Goal: Information Seeking & Learning: Learn about a topic

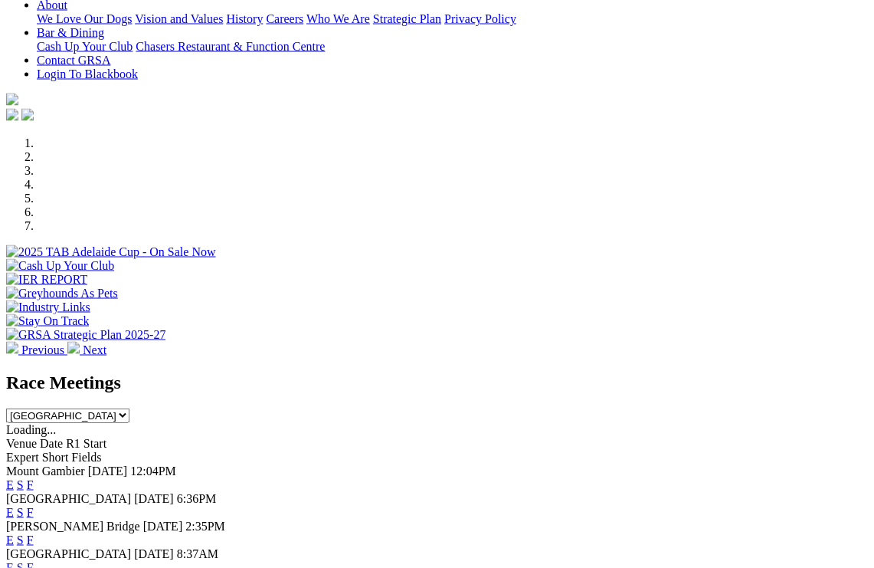
scroll to position [347, 0]
click at [34, 506] on link "F" at bounding box center [30, 512] width 7 height 13
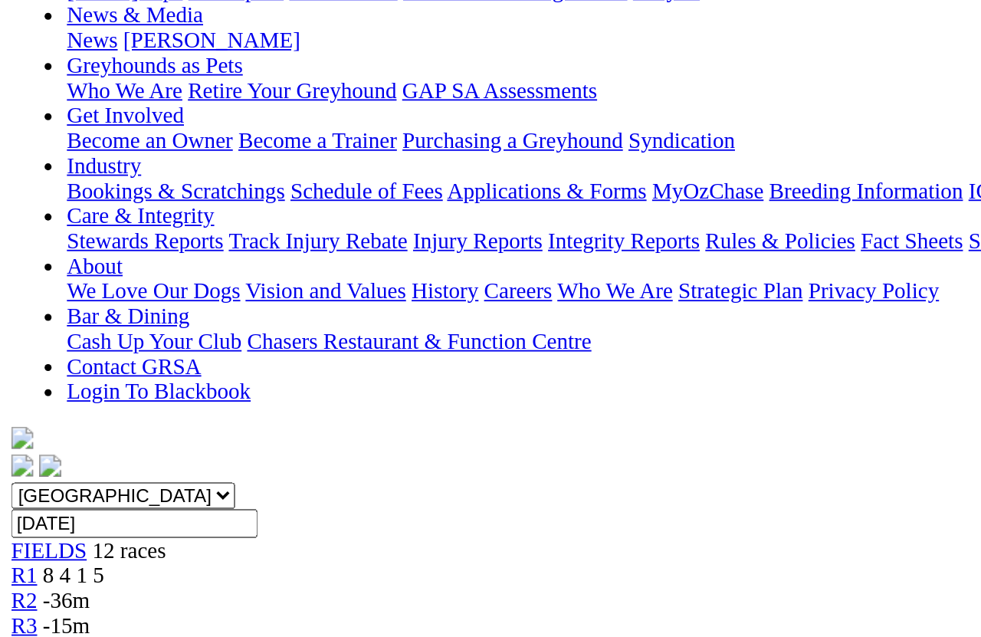
scroll to position [234, 0]
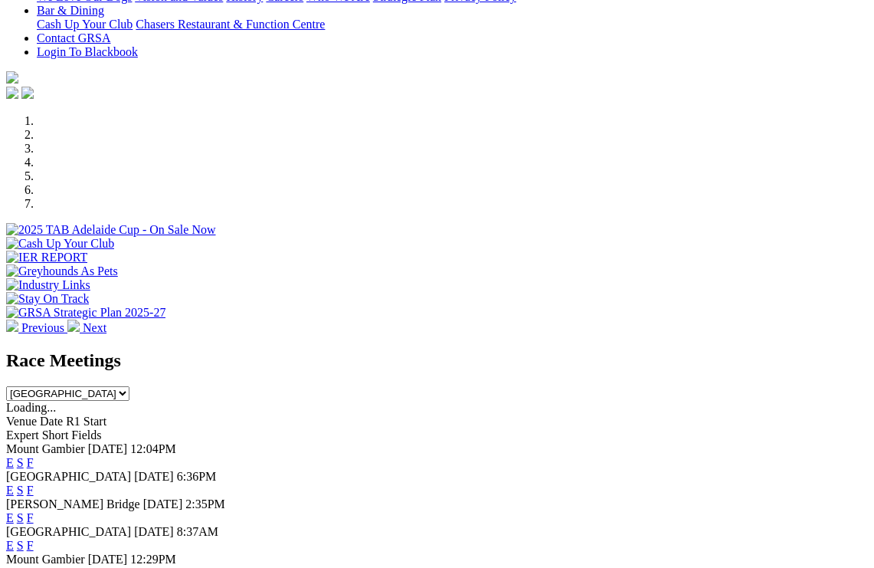
scroll to position [370, 0]
click at [34, 483] on link "F" at bounding box center [30, 489] width 7 height 13
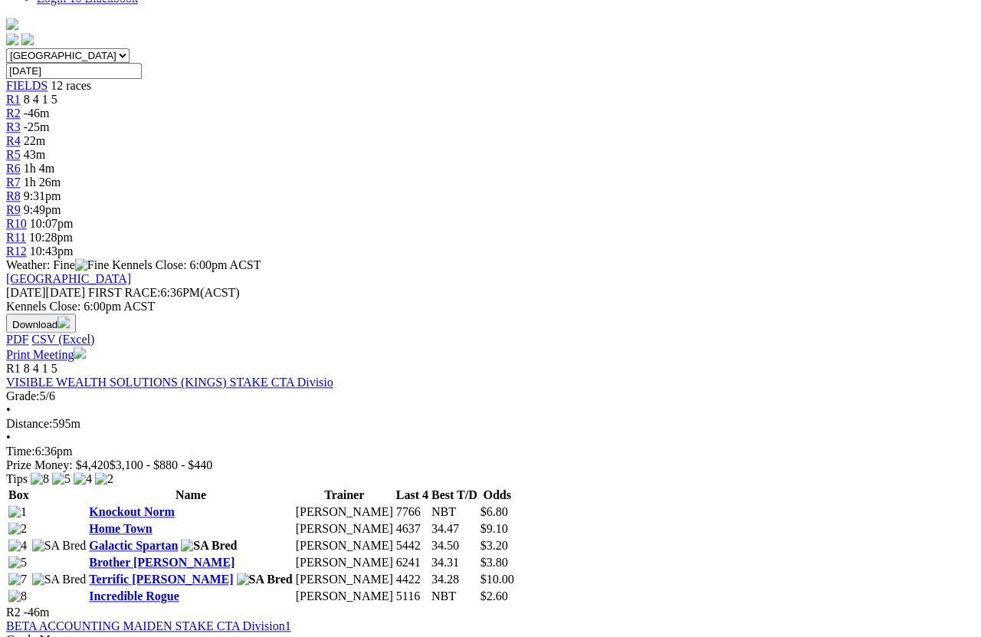
scroll to position [451, 0]
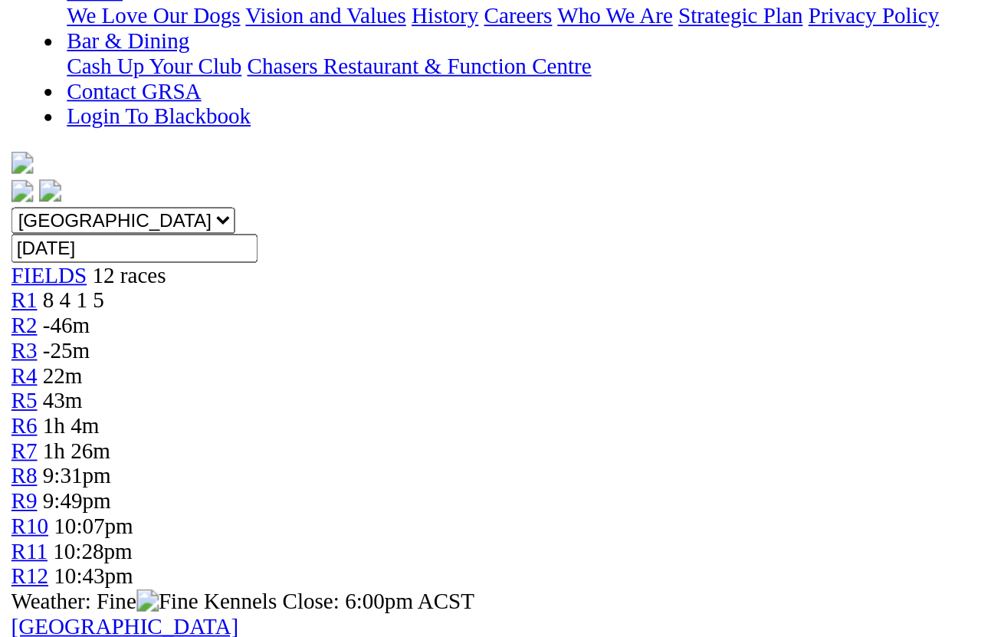
scroll to position [385, 0]
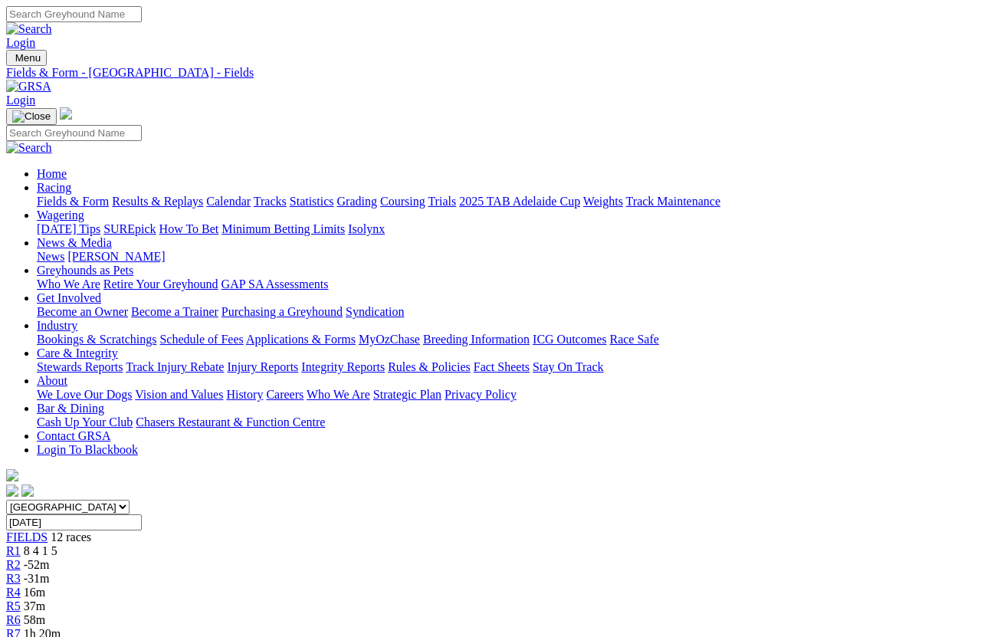
scroll to position [11, 0]
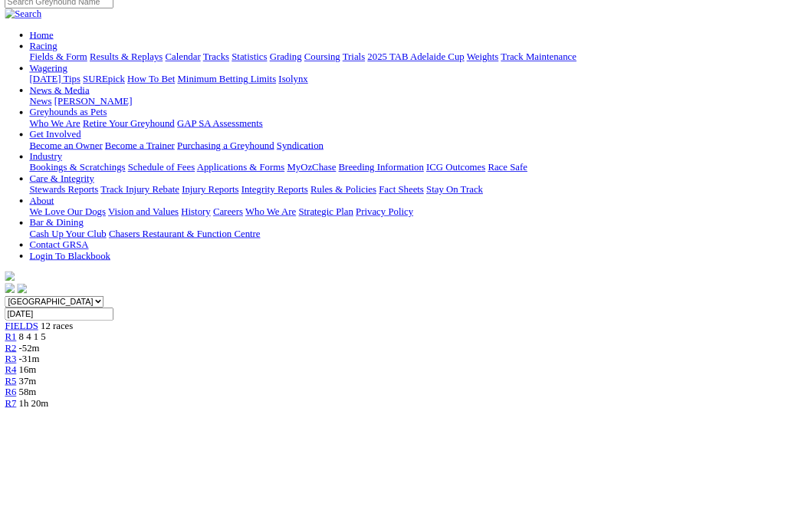
scroll to position [131, 0]
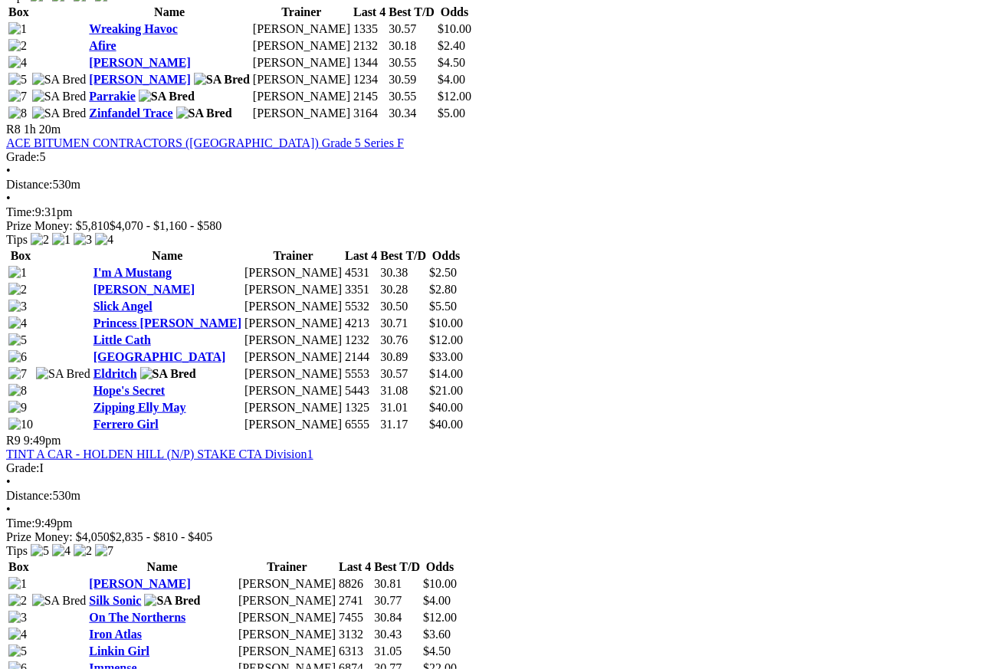
scroll to position [2532, 0]
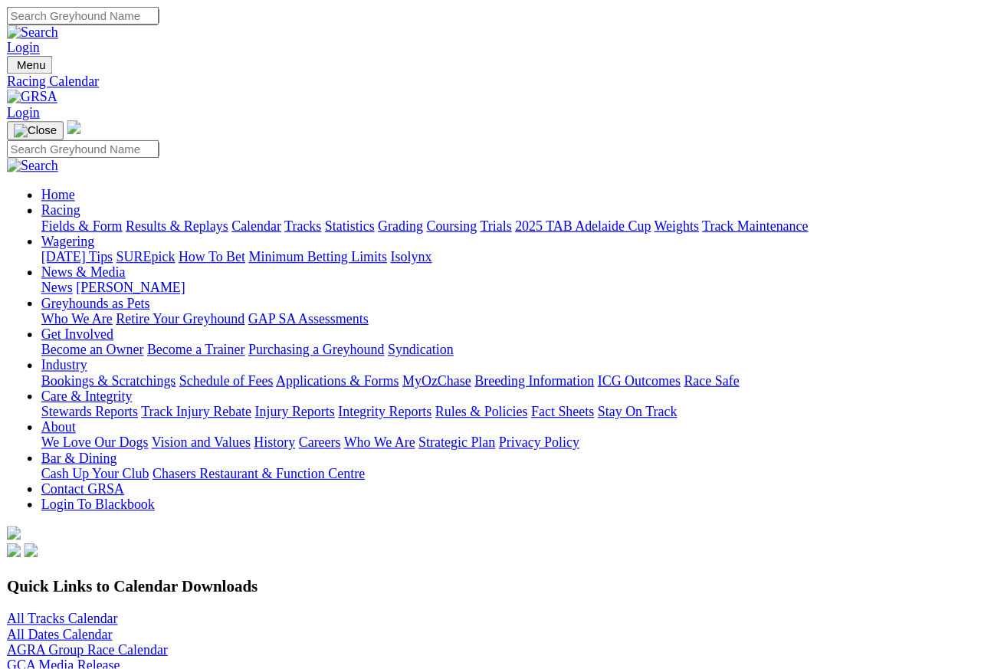
scroll to position [7, 0]
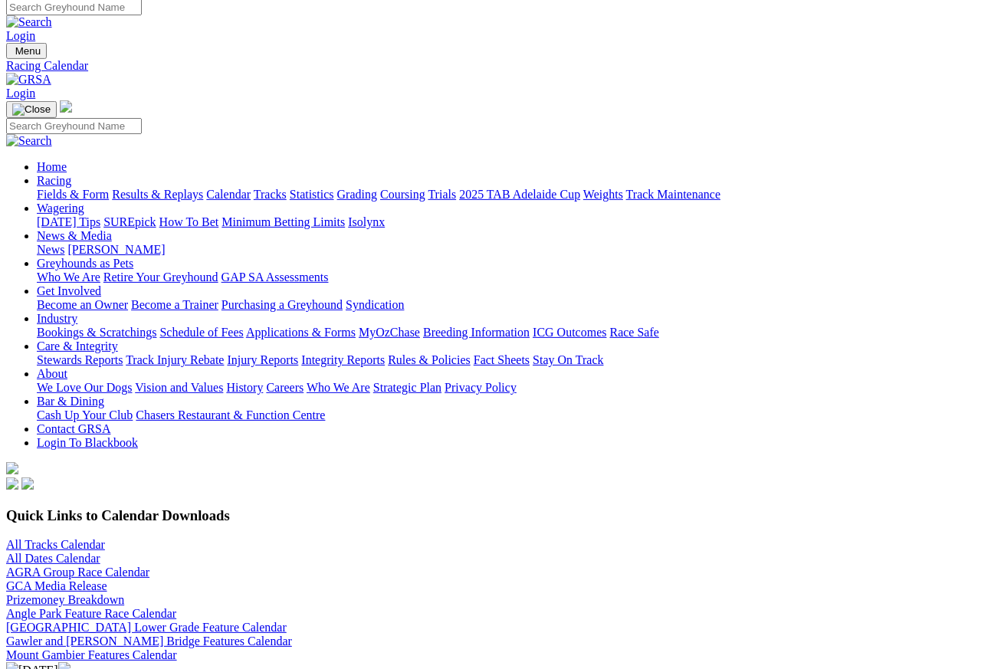
select select "1"
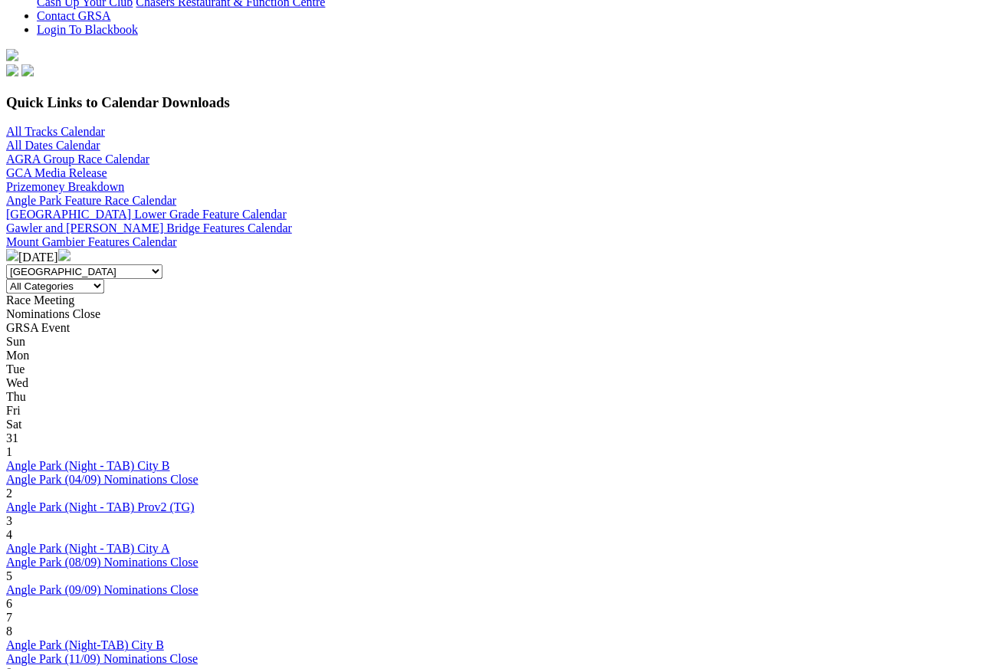
scroll to position [421, 0]
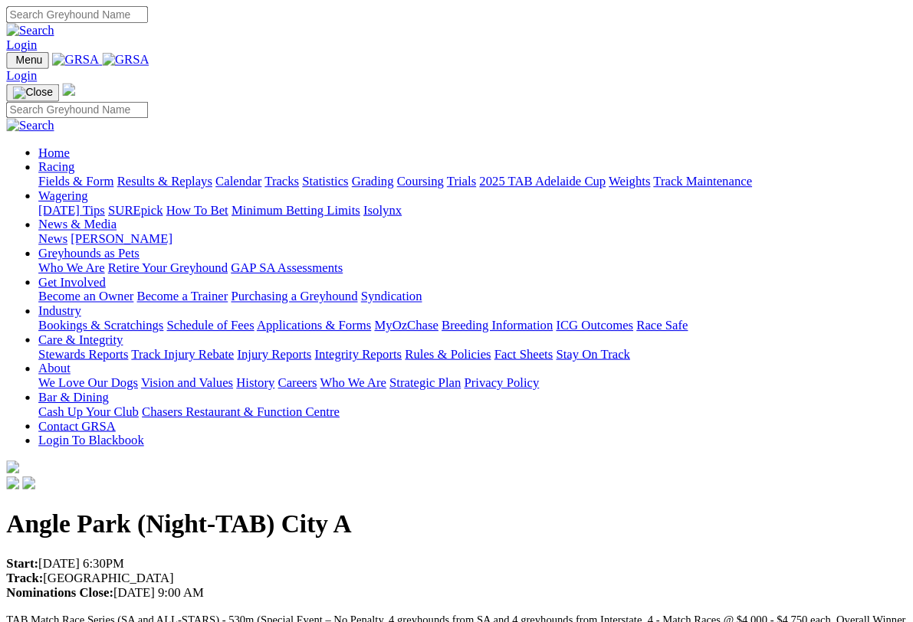
scroll to position [2, 0]
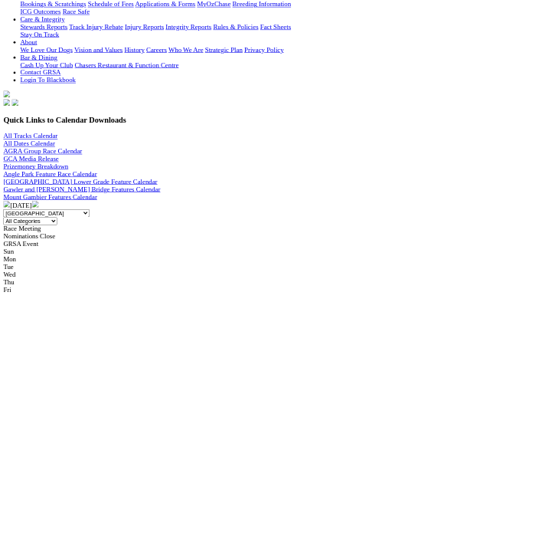
scroll to position [346, 0]
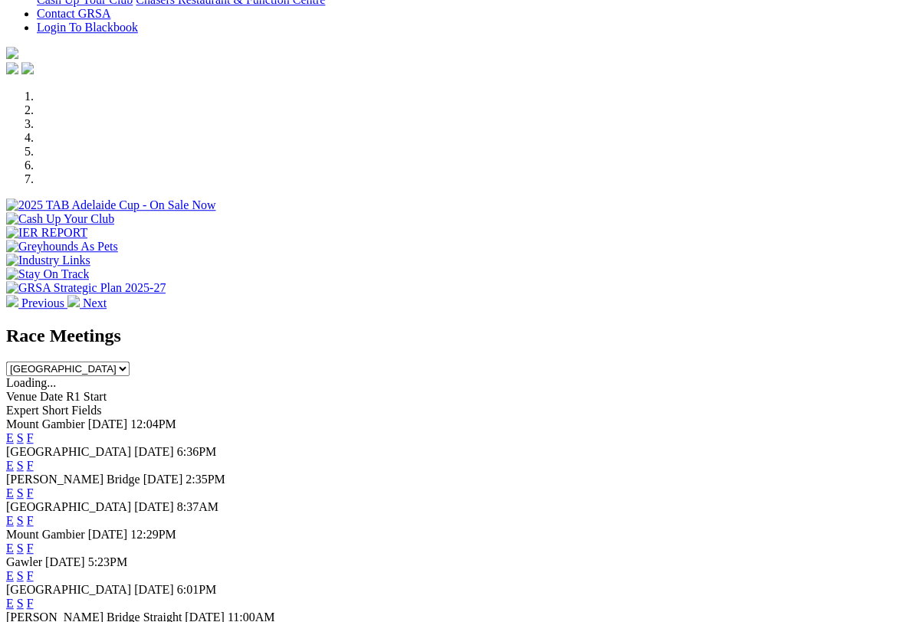
scroll to position [395, 0]
click at [34, 597] on link "F" at bounding box center [30, 603] width 7 height 13
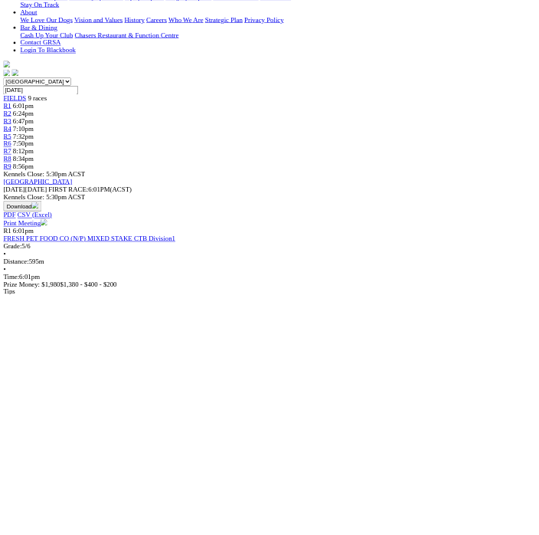
scroll to position [400, 0]
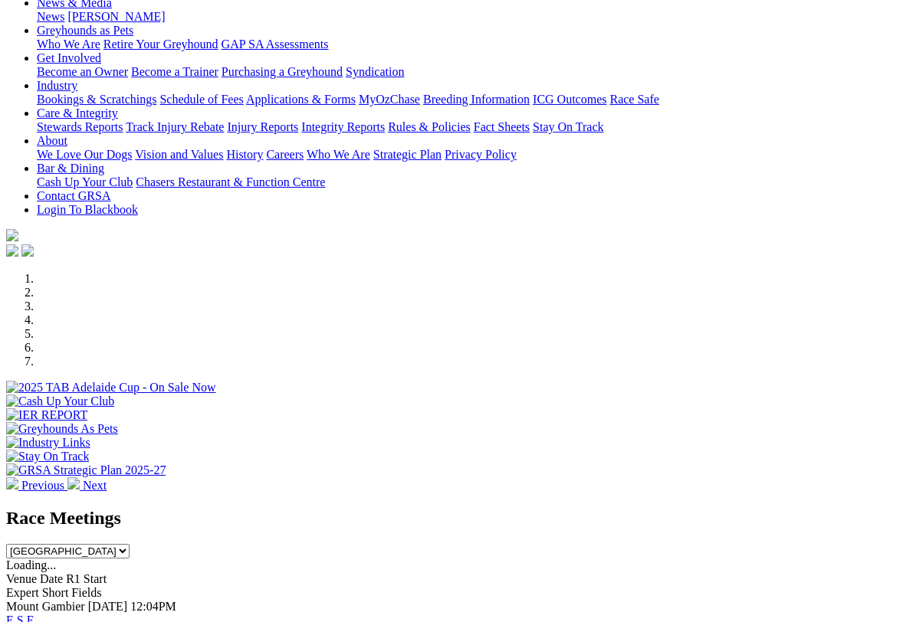
scroll to position [213, 0]
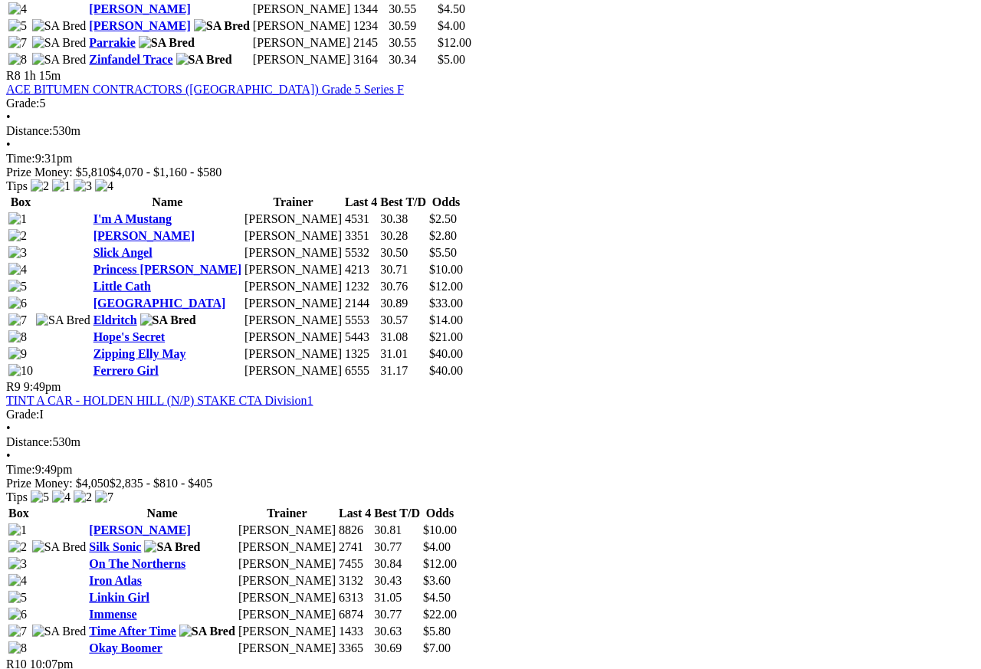
scroll to position [2590, 0]
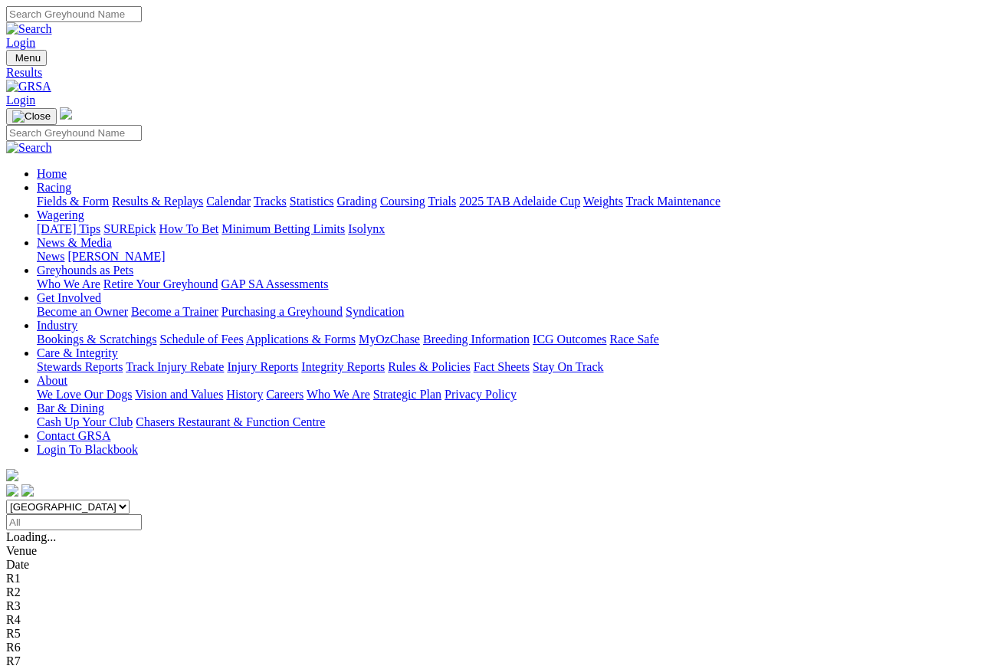
scroll to position [7, 0]
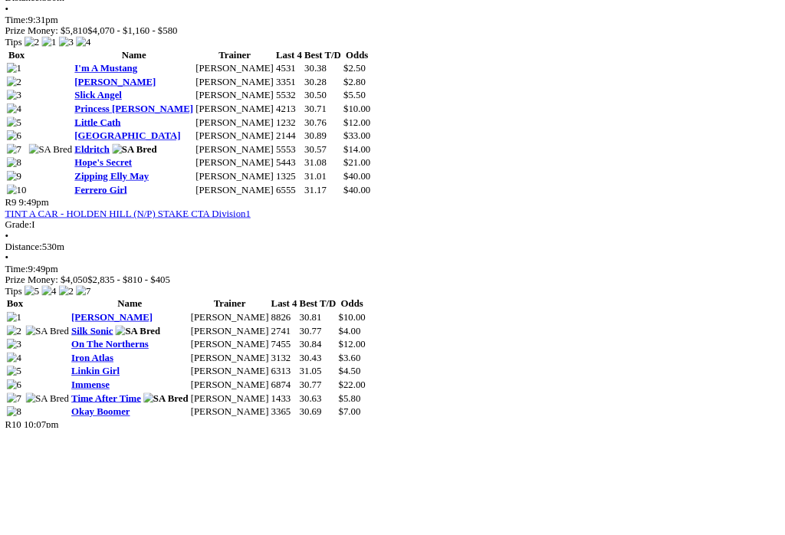
scroll to position [2717, 0]
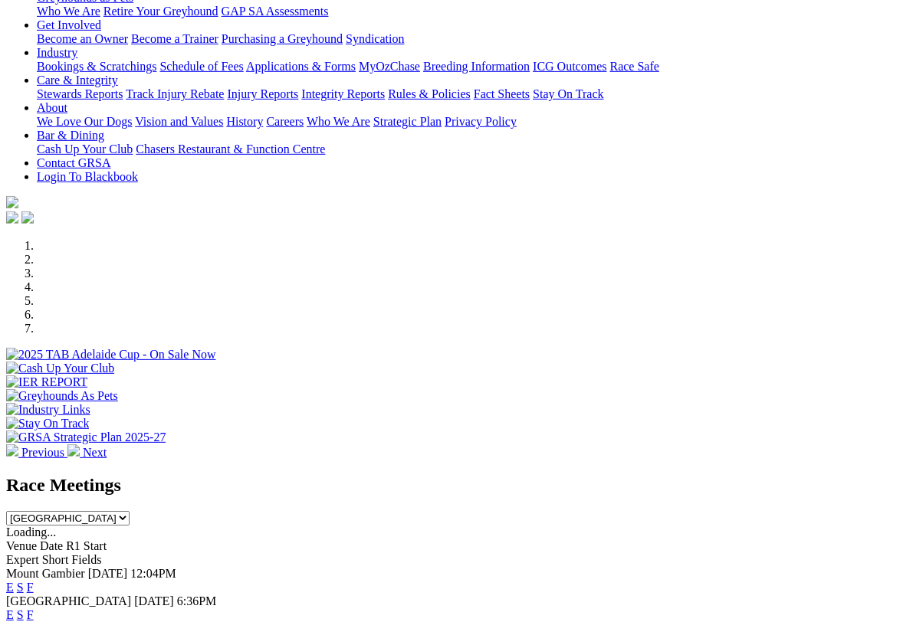
scroll to position [245, 0]
click at [34, 595] on link "F" at bounding box center [30, 614] width 7 height 13
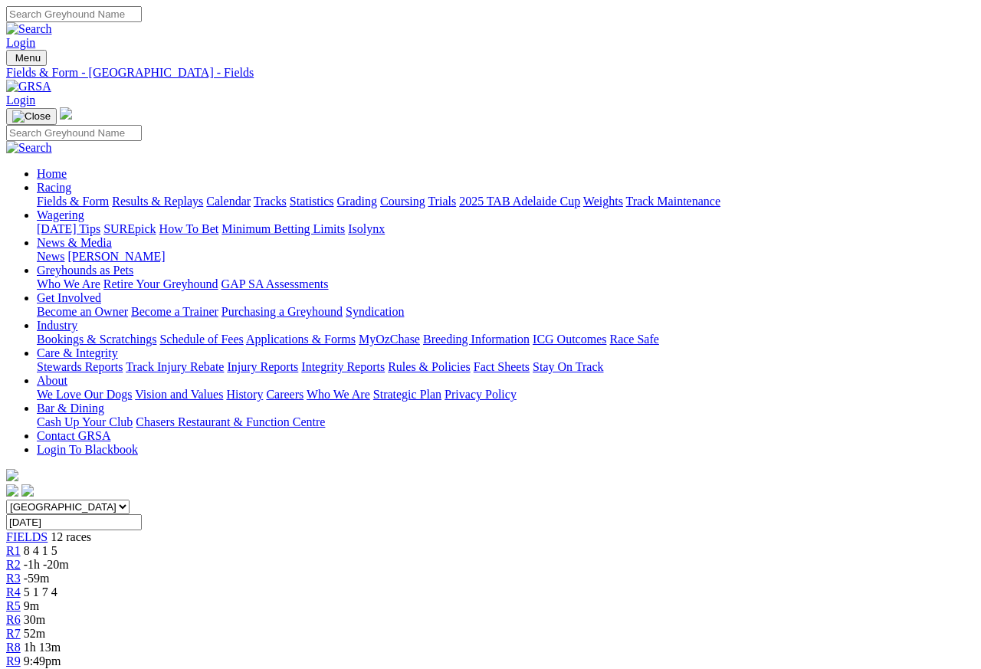
scroll to position [7, 0]
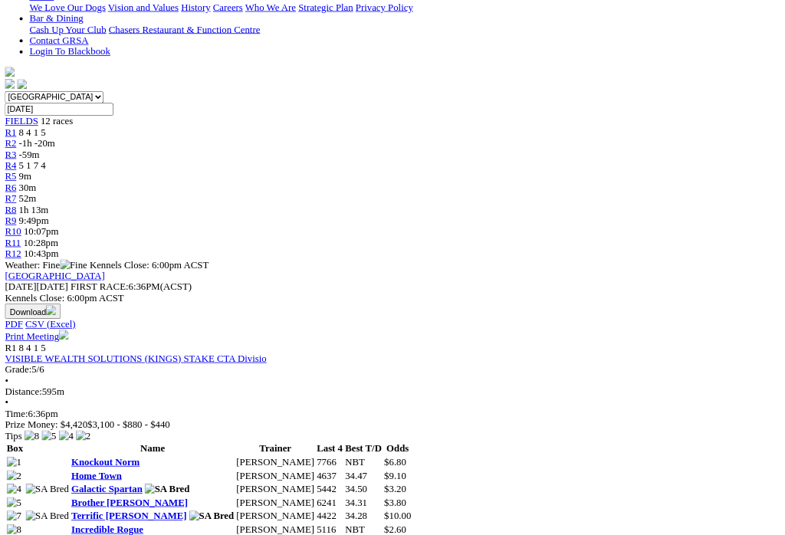
scroll to position [387, 0]
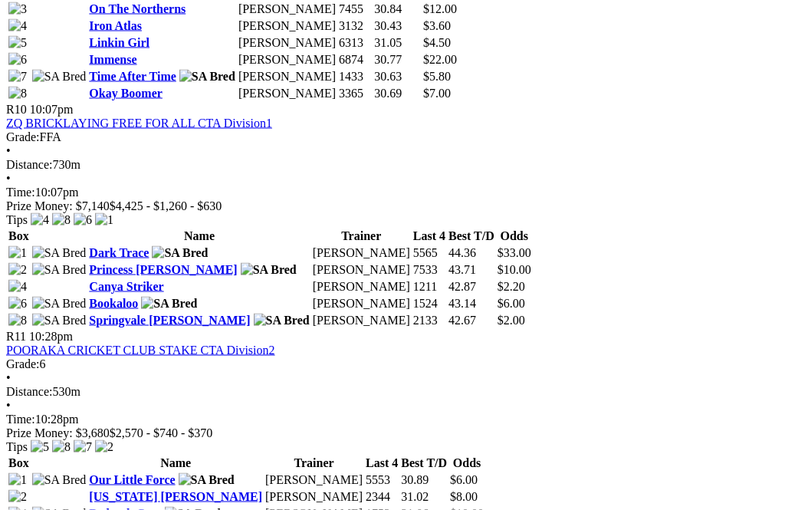
scroll to position [3141, 0]
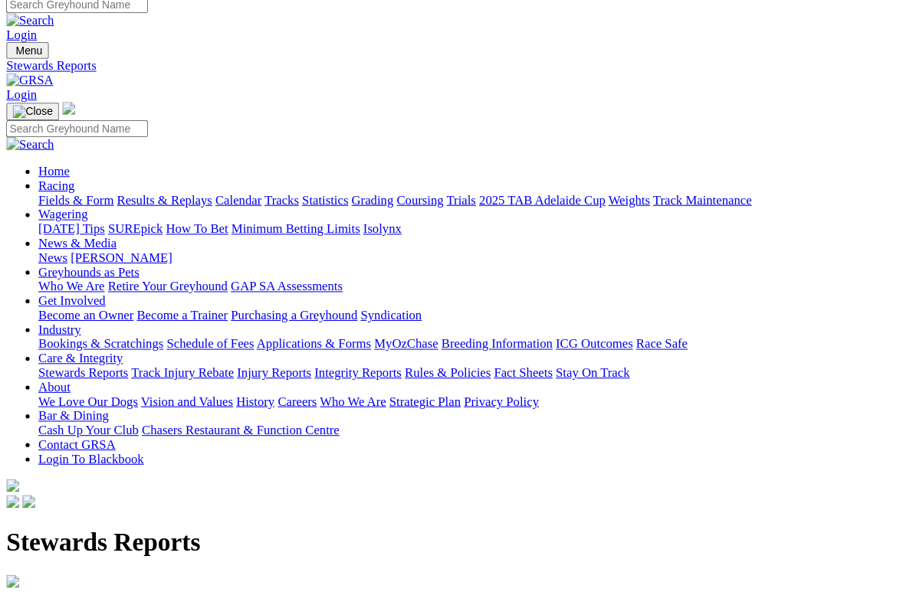
scroll to position [12, 0]
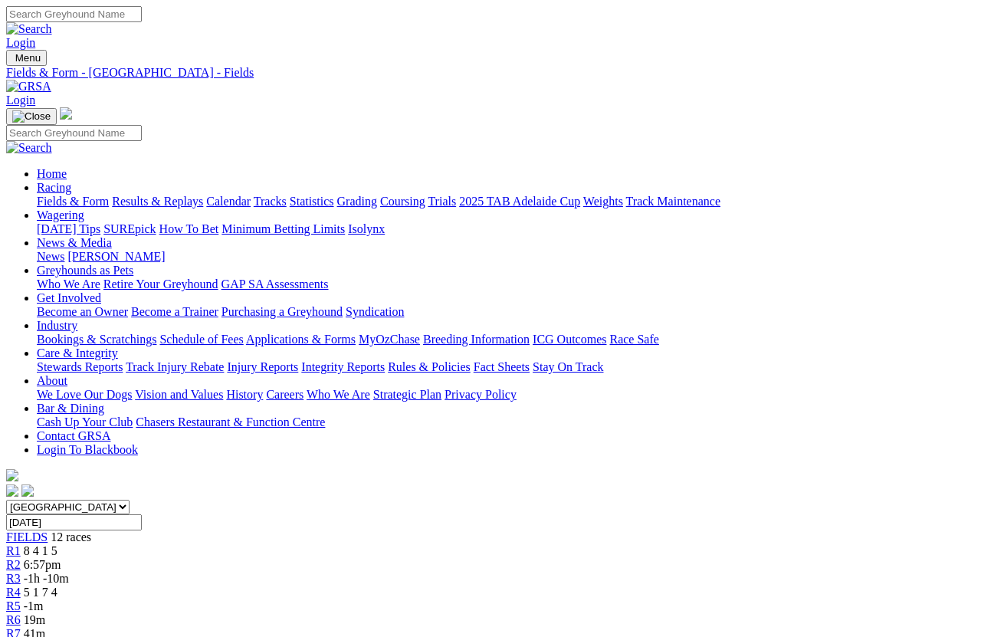
scroll to position [2849, 0]
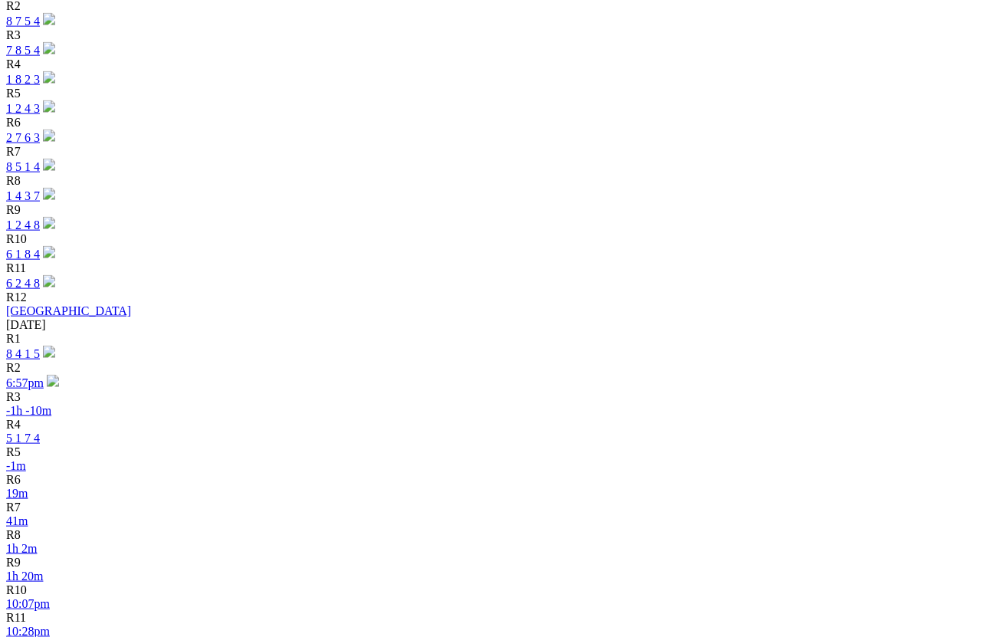
scroll to position [815, 0]
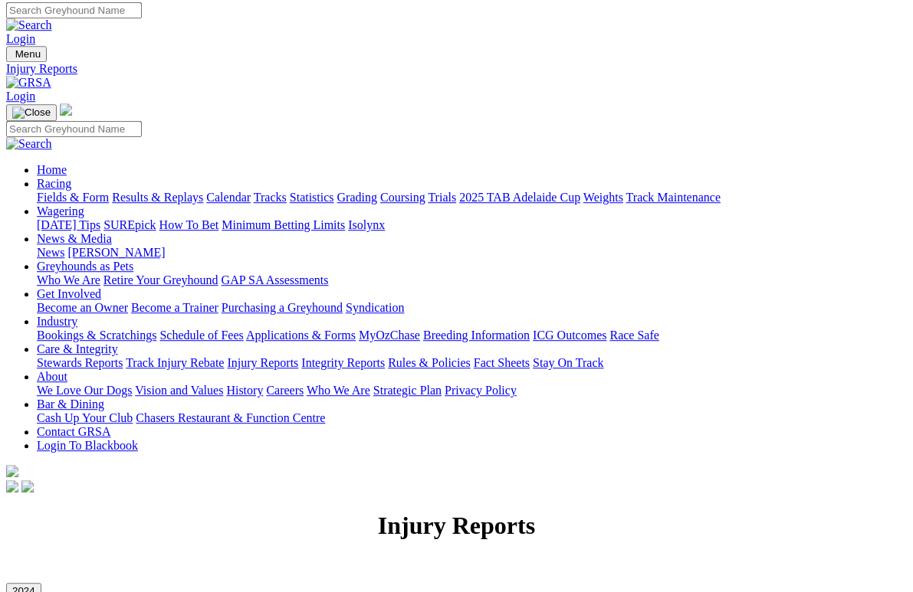
scroll to position [4, 0]
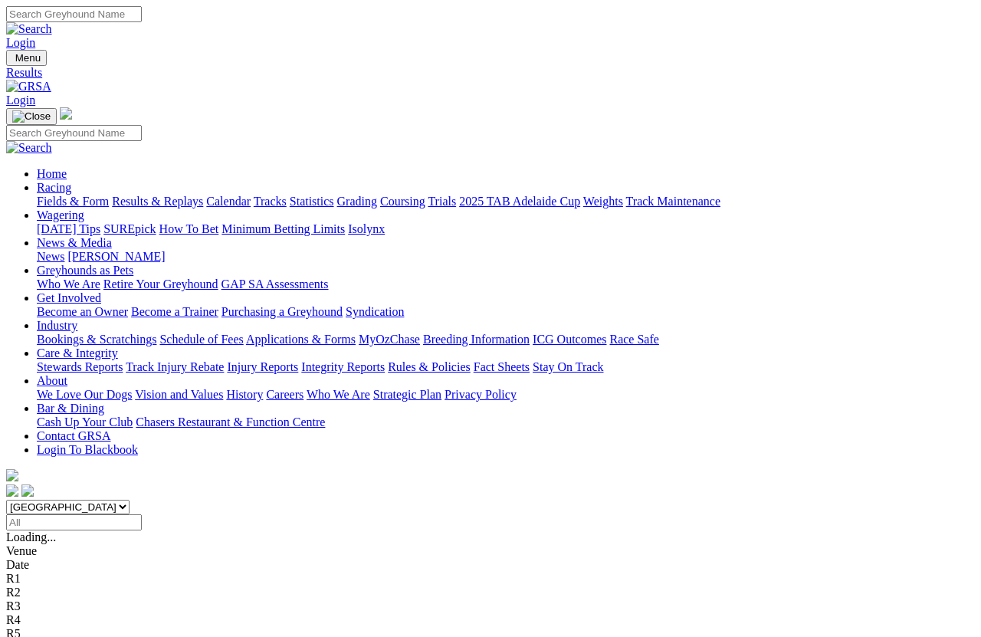
scroll to position [921, 0]
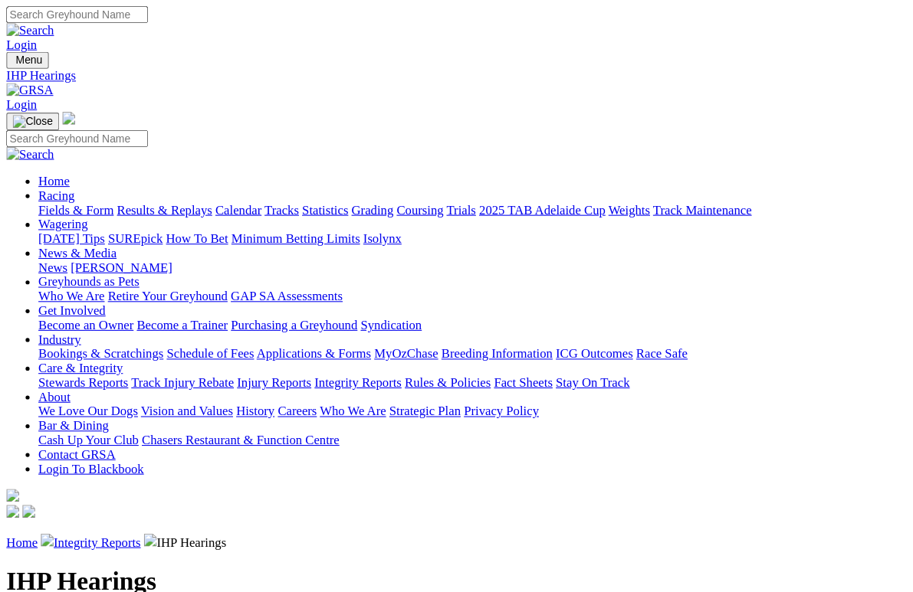
scroll to position [4, 0]
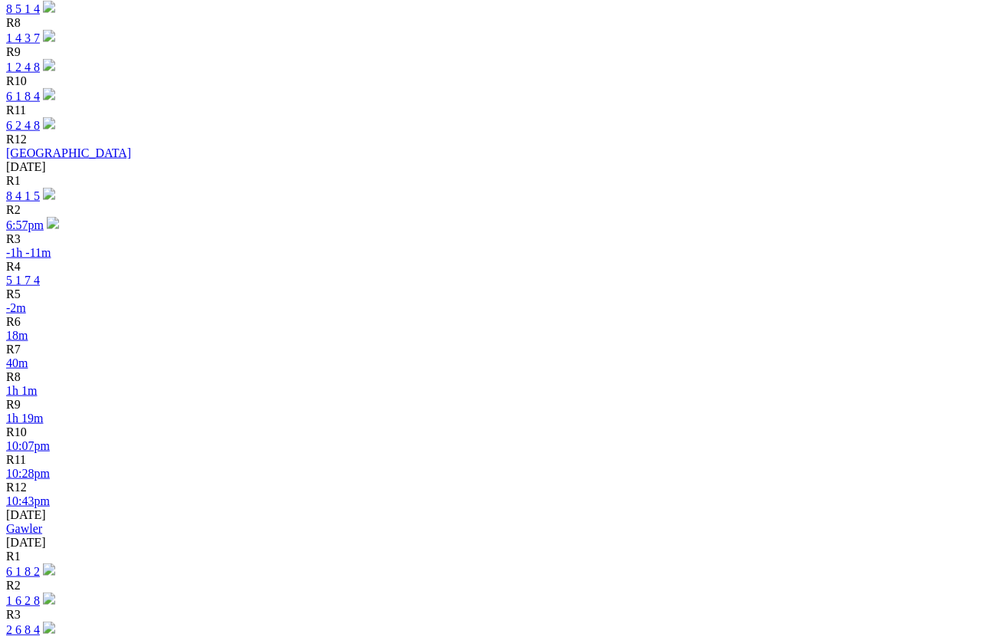
scroll to position [965, 0]
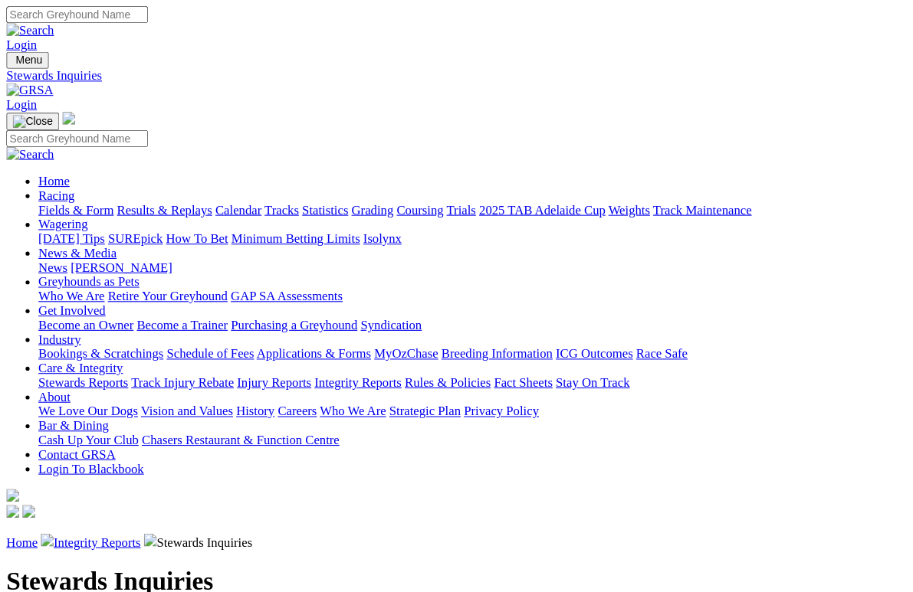
scroll to position [4, 0]
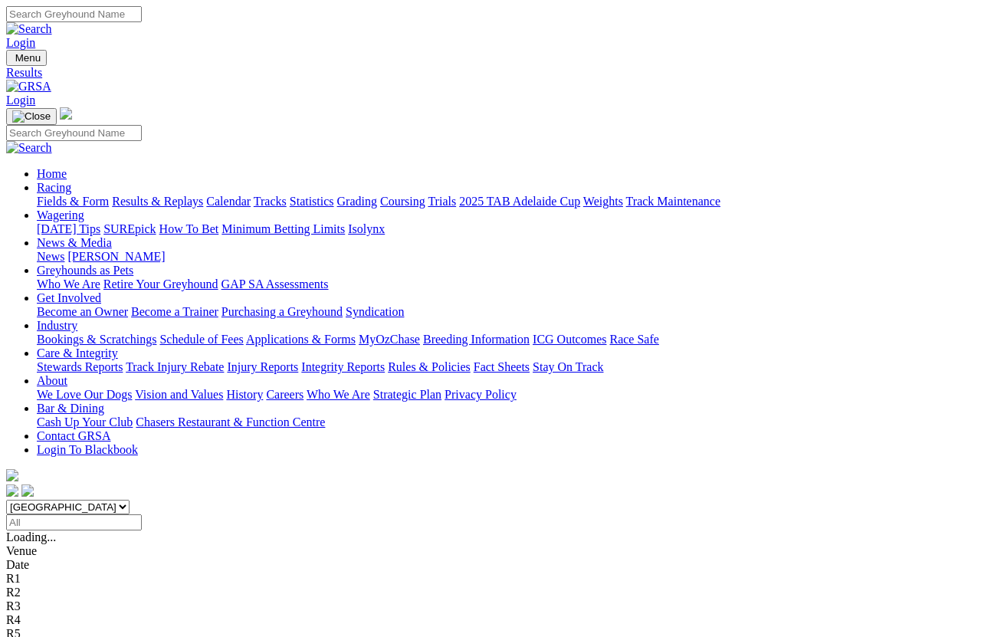
scroll to position [1011, 0]
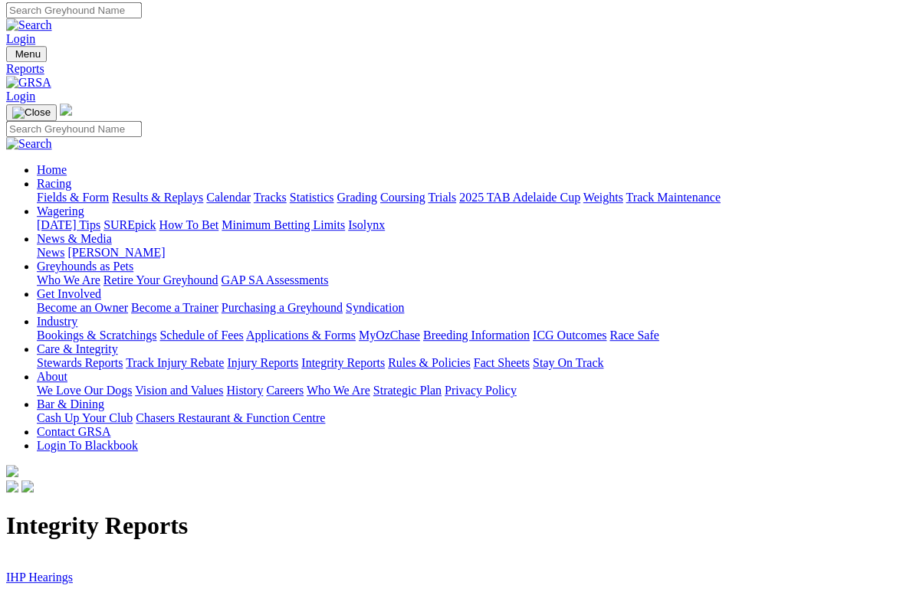
scroll to position [4, 0]
click at [36, 571] on link "IHP Hearings" at bounding box center [39, 577] width 67 height 13
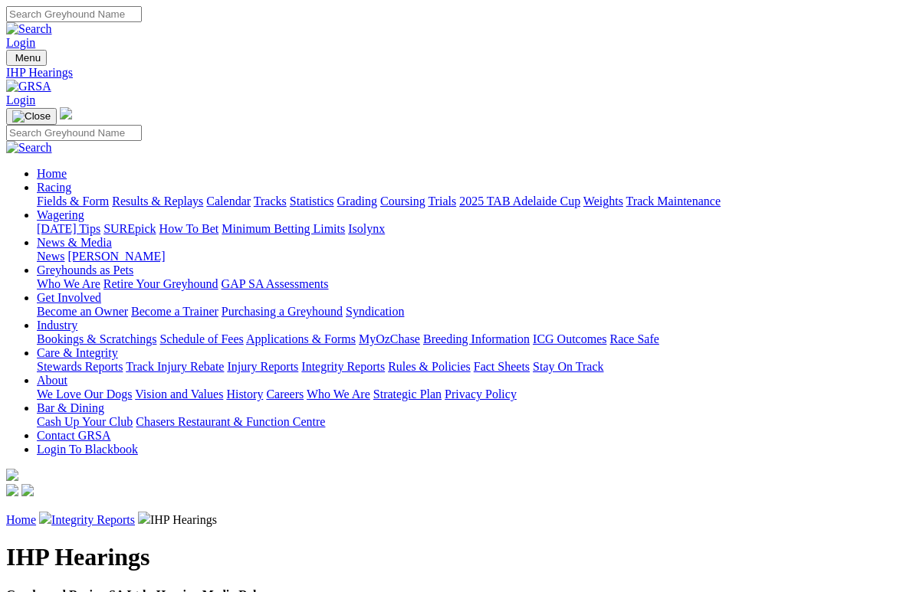
scroll to position [4, 0]
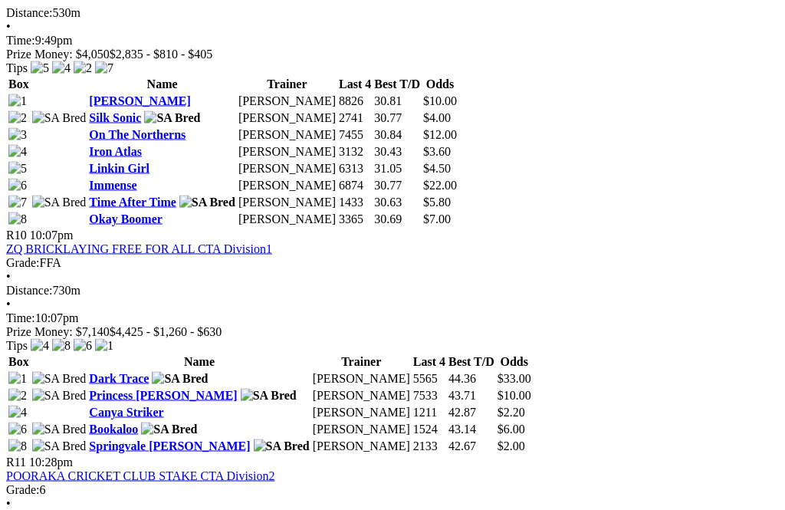
scroll to position [3014, 0]
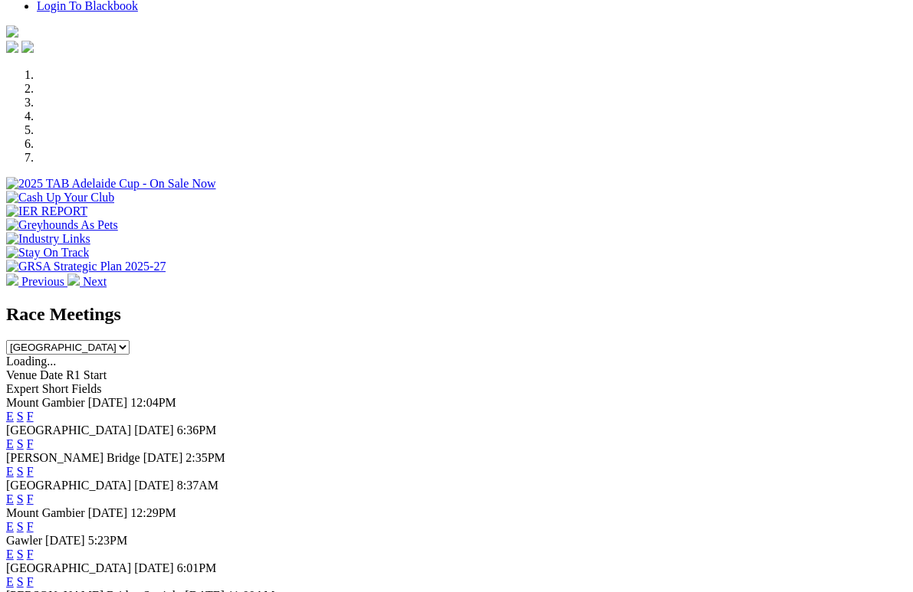
scroll to position [416, 0]
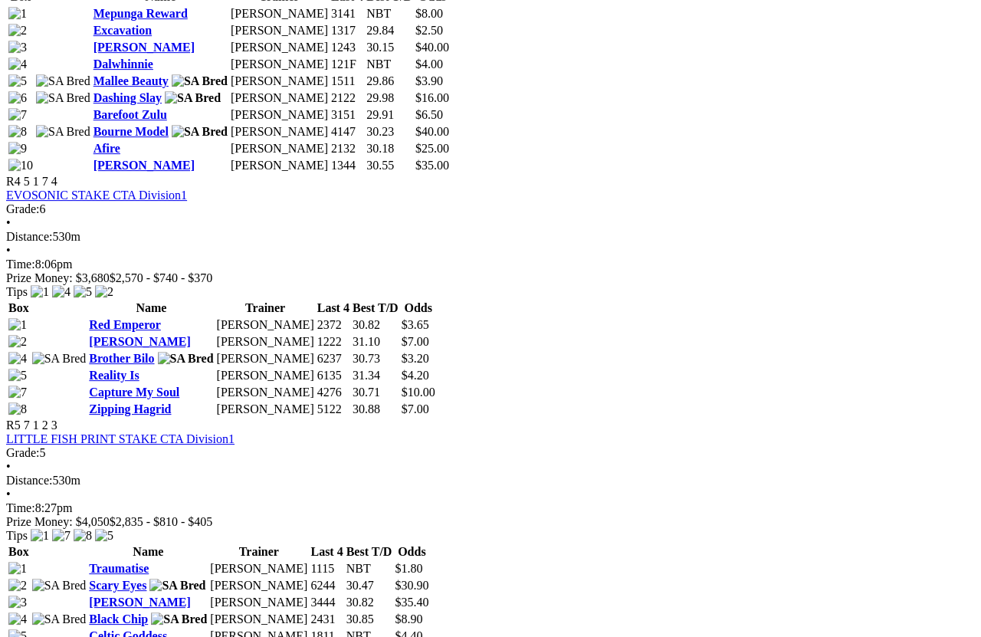
scroll to position [1418, 0]
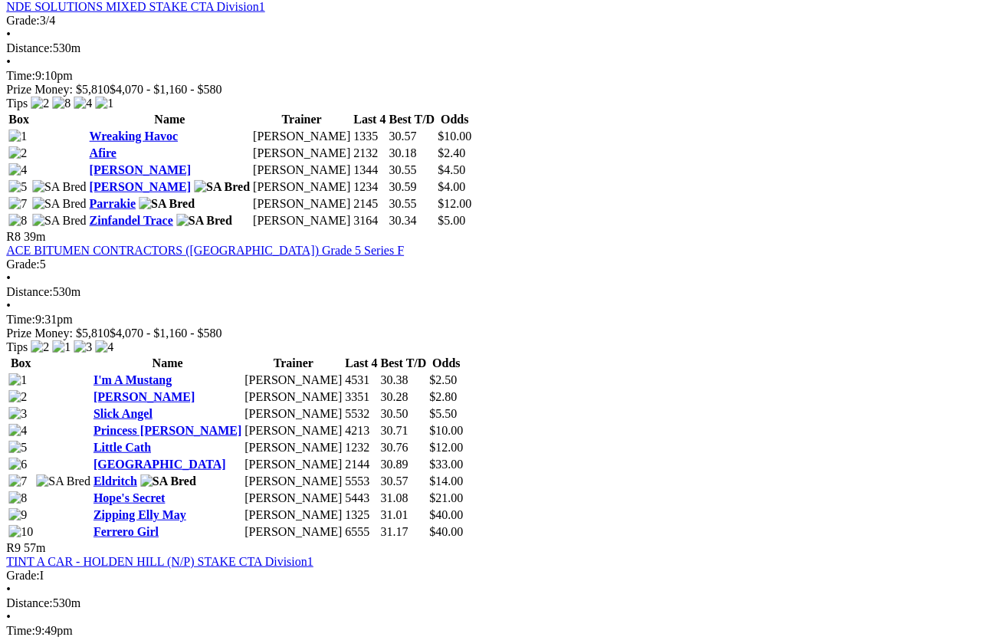
scroll to position [2424, 8]
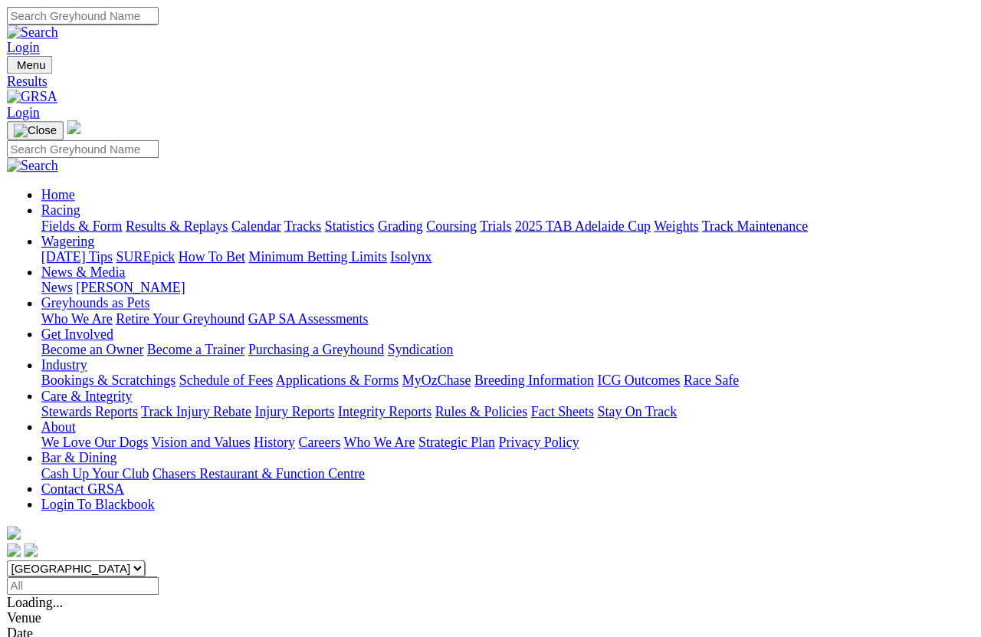
scroll to position [11, 0]
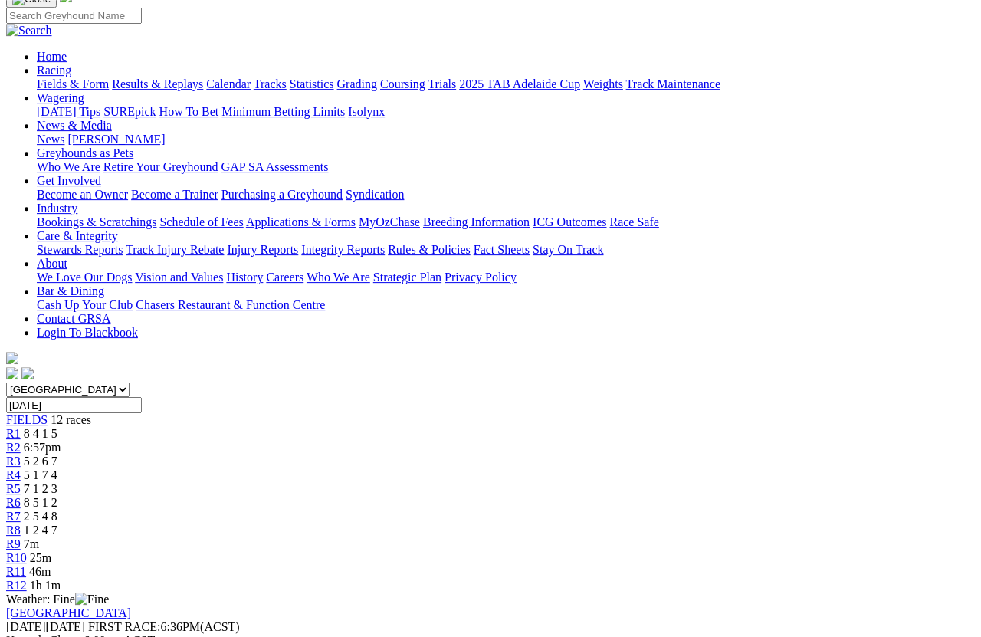
scroll to position [117, 0]
click at [21, 468] on link "R4" at bounding box center [13, 474] width 15 height 13
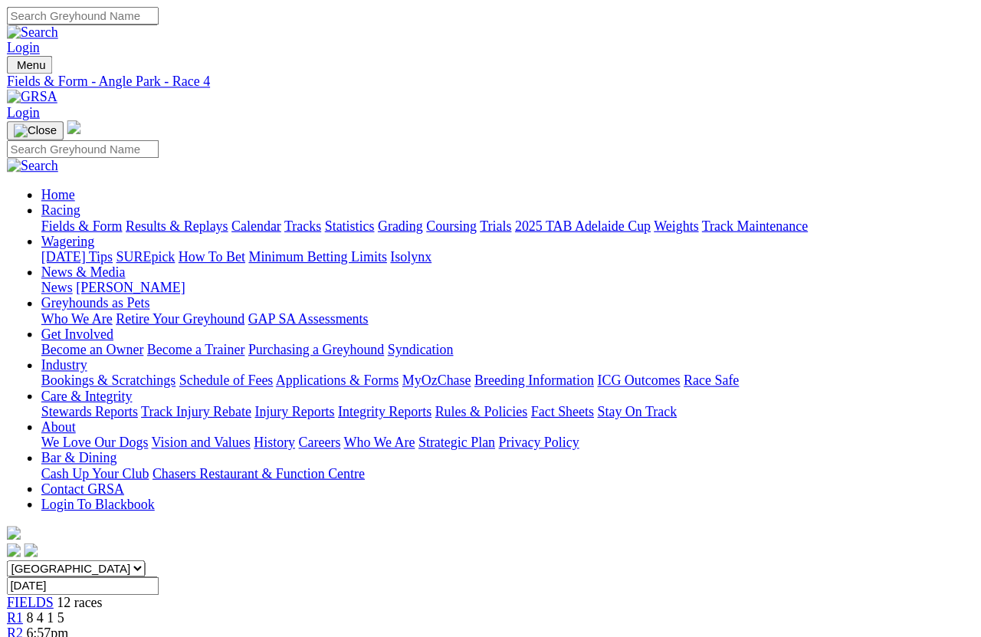
scroll to position [11, 0]
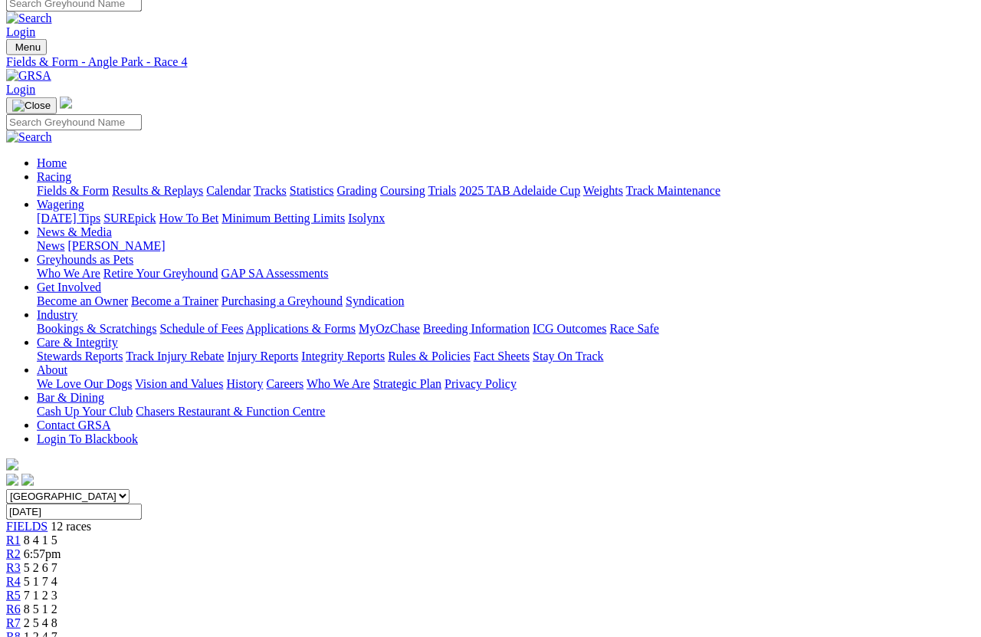
click at [21, 567] on link "R5" at bounding box center [13, 594] width 15 height 13
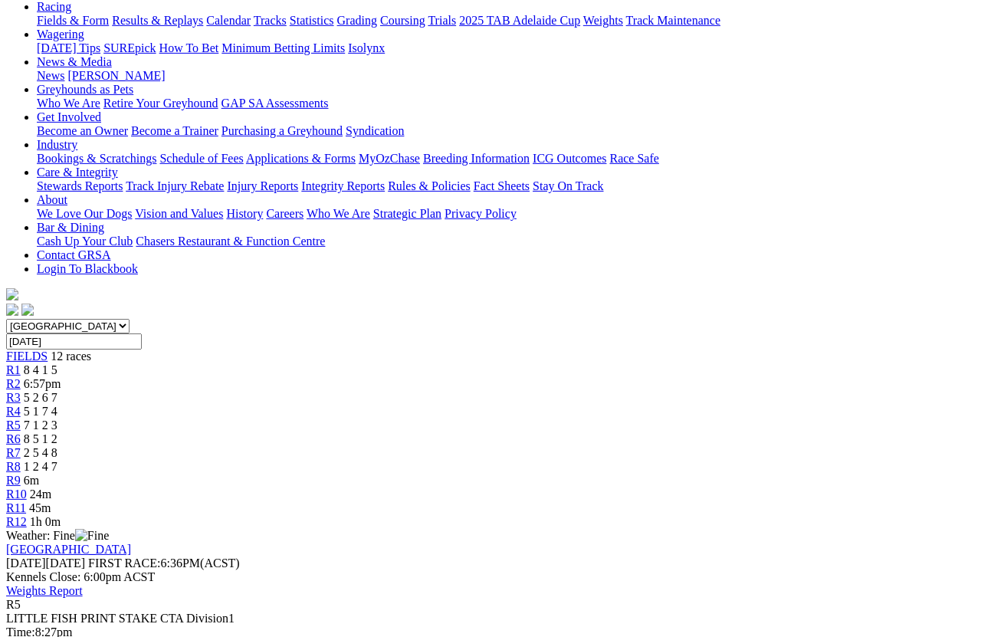
scroll to position [165, 0]
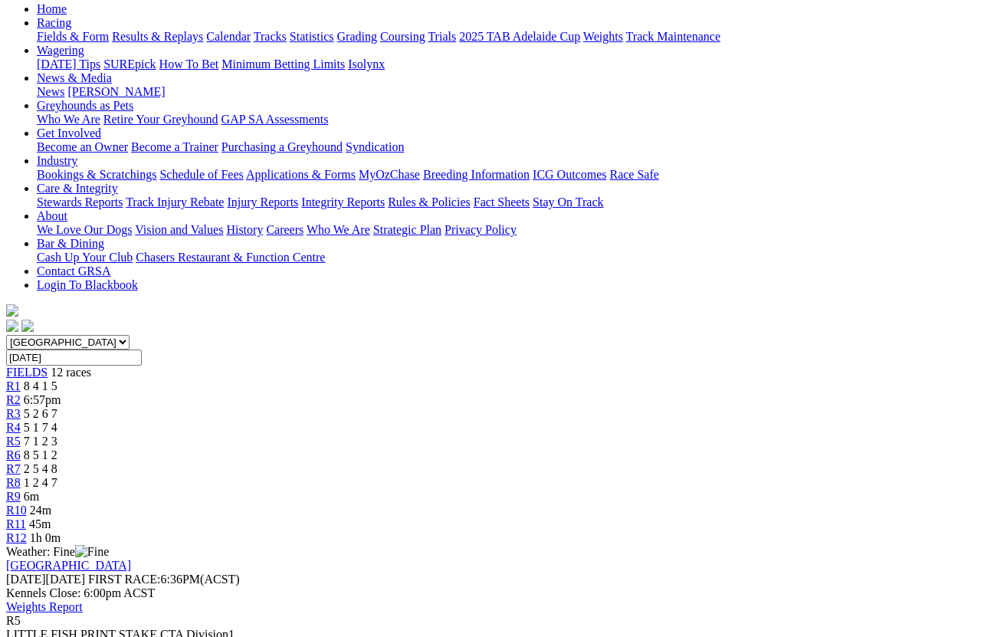
click at [57, 448] on span "8 5 1 2" at bounding box center [41, 454] width 34 height 13
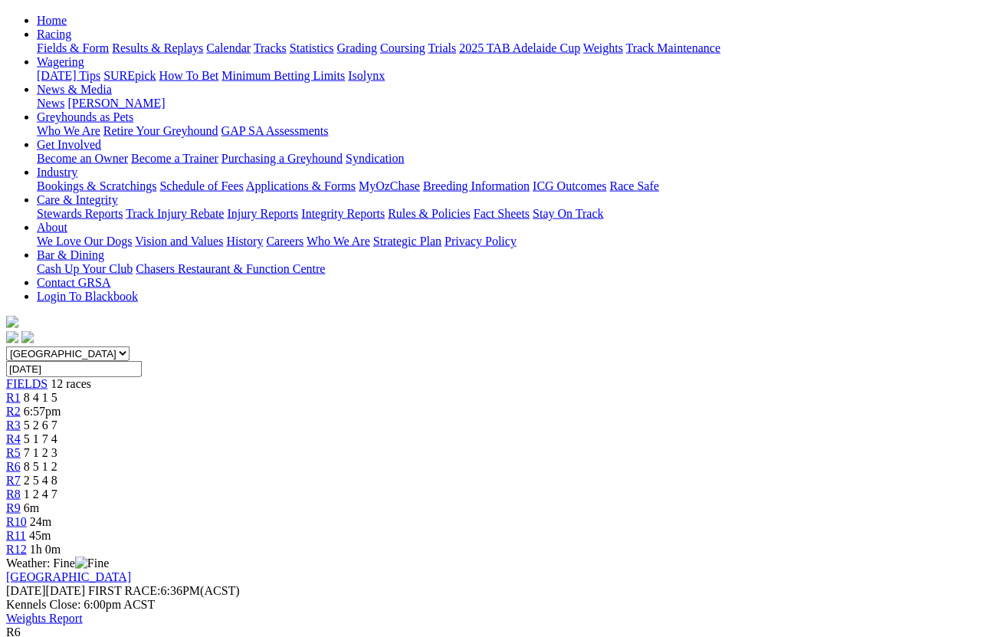
scroll to position [154, 0]
click at [57, 473] on span "2 5 4 8" at bounding box center [41, 479] width 34 height 13
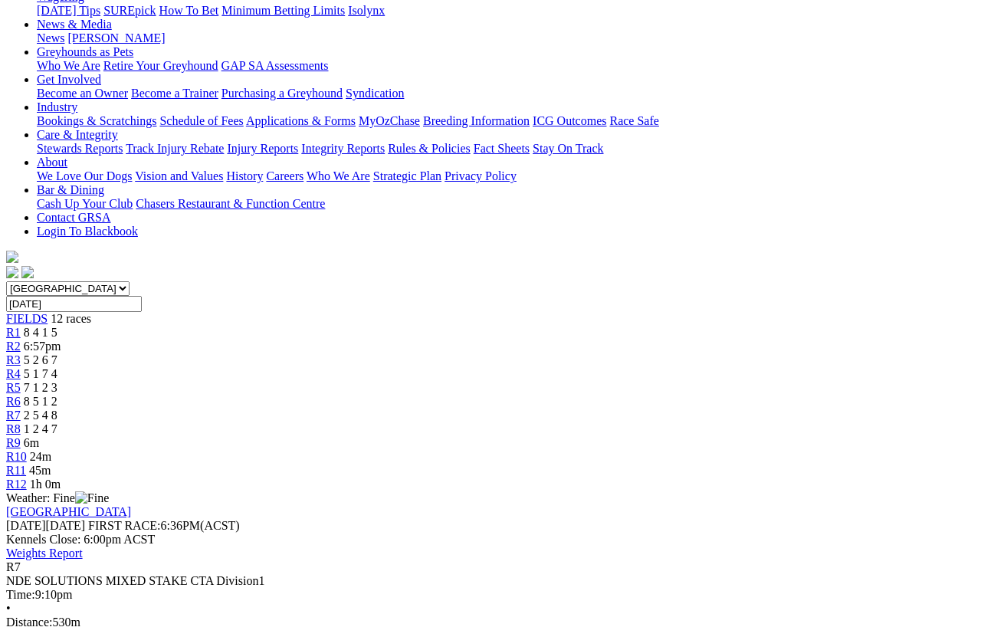
scroll to position [218, 0]
click at [21, 422] on span "R8" at bounding box center [13, 428] width 15 height 13
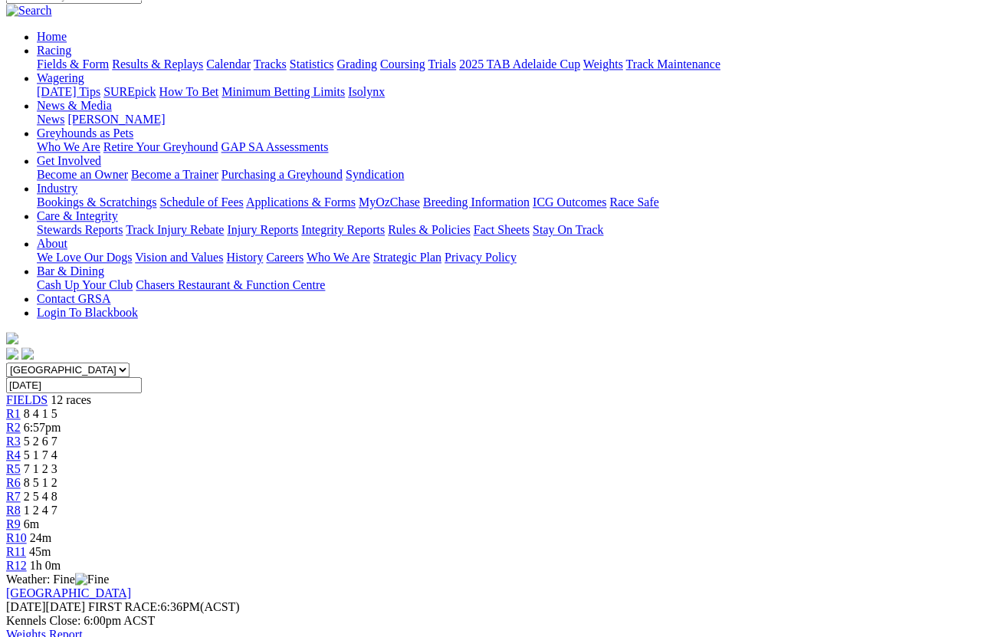
scroll to position [135, 0]
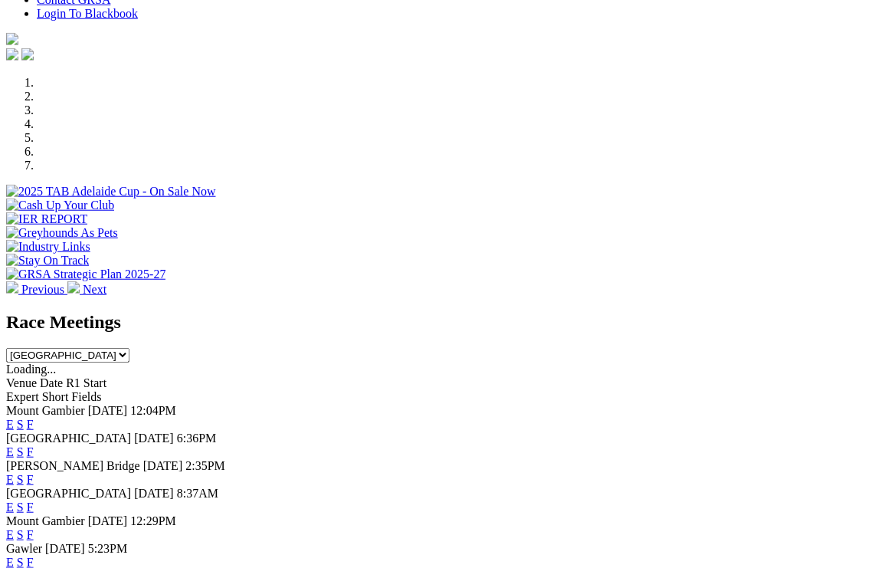
scroll to position [409, 0]
click at [34, 444] on link "F" at bounding box center [30, 450] width 7 height 13
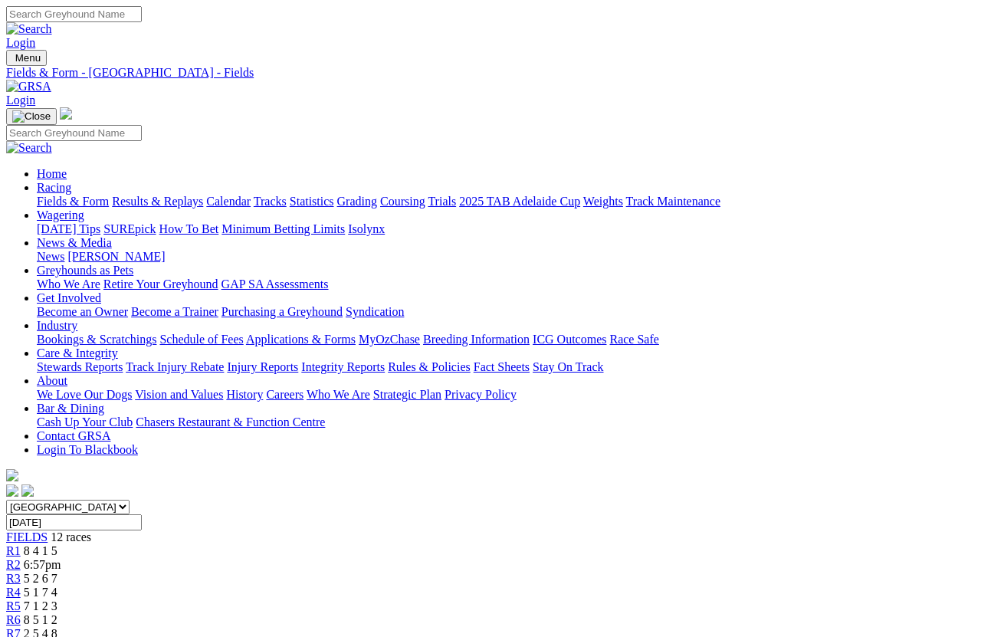
scroll to position [11, 0]
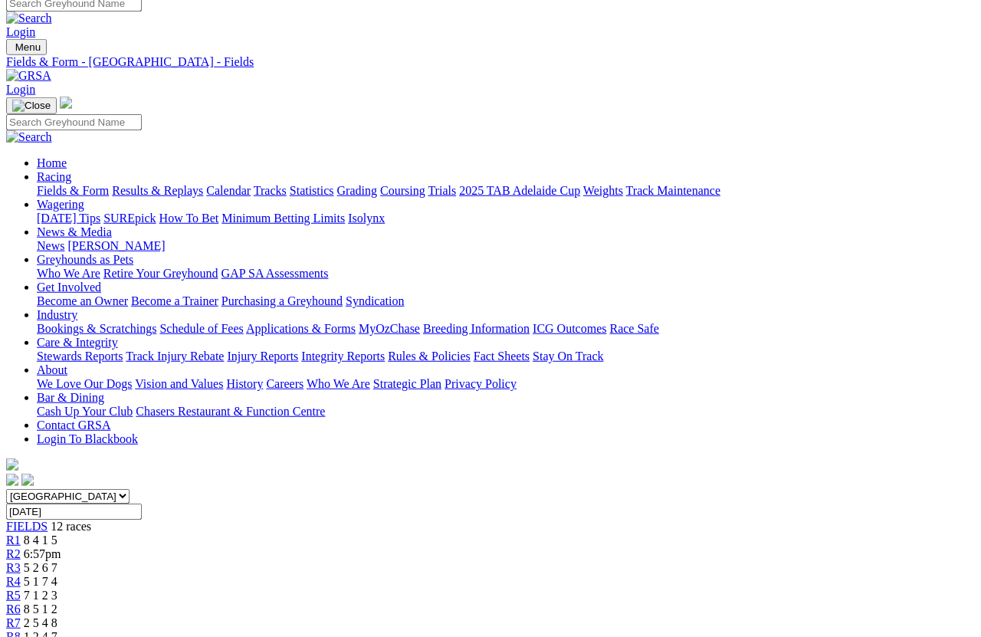
click at [21, 561] on link "R3" at bounding box center [13, 567] width 15 height 13
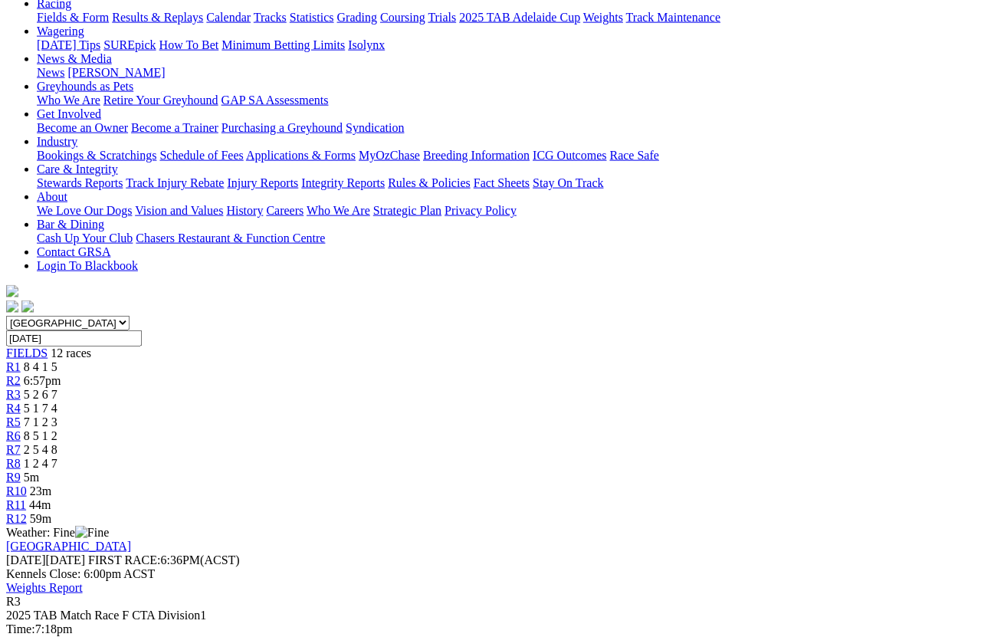
scroll to position [185, 0]
